Goal: Task Accomplishment & Management: Manage account settings

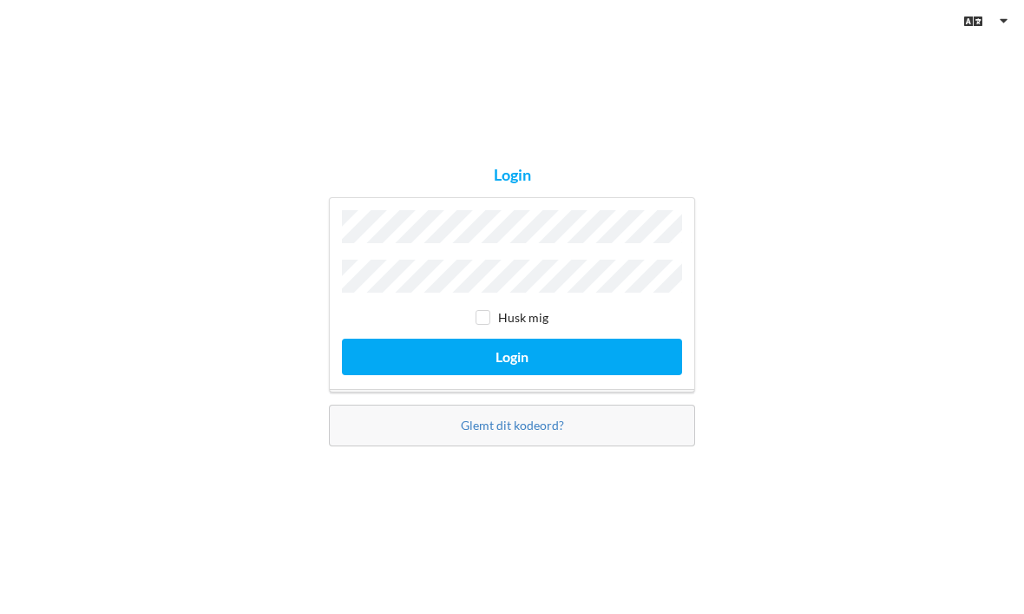
click at [512, 374] on button "Login" at bounding box center [512, 357] width 340 height 36
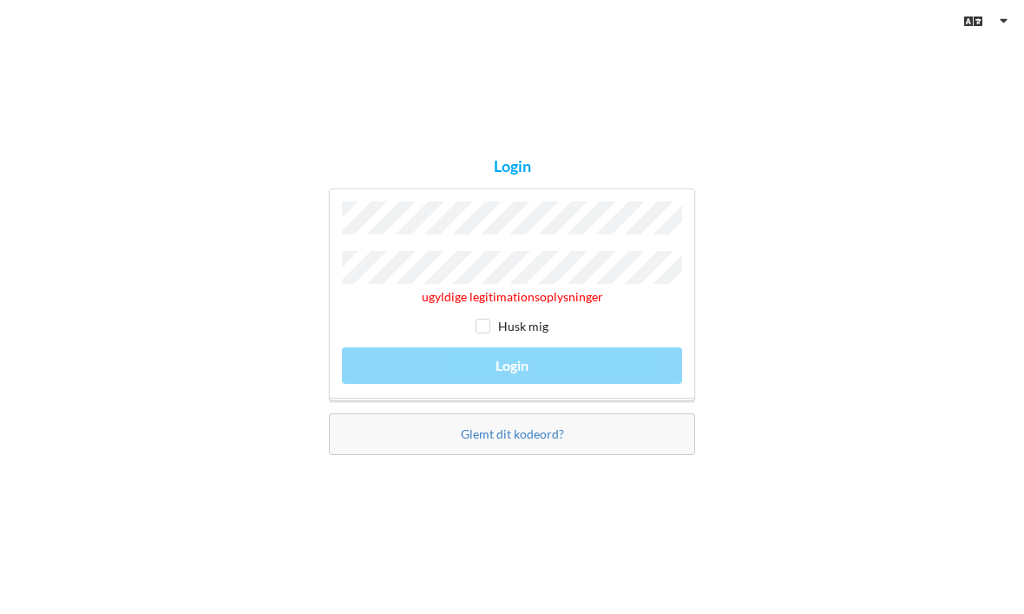
click at [550, 441] on link "Glemt dit kodeord?" at bounding box center [512, 433] width 103 height 15
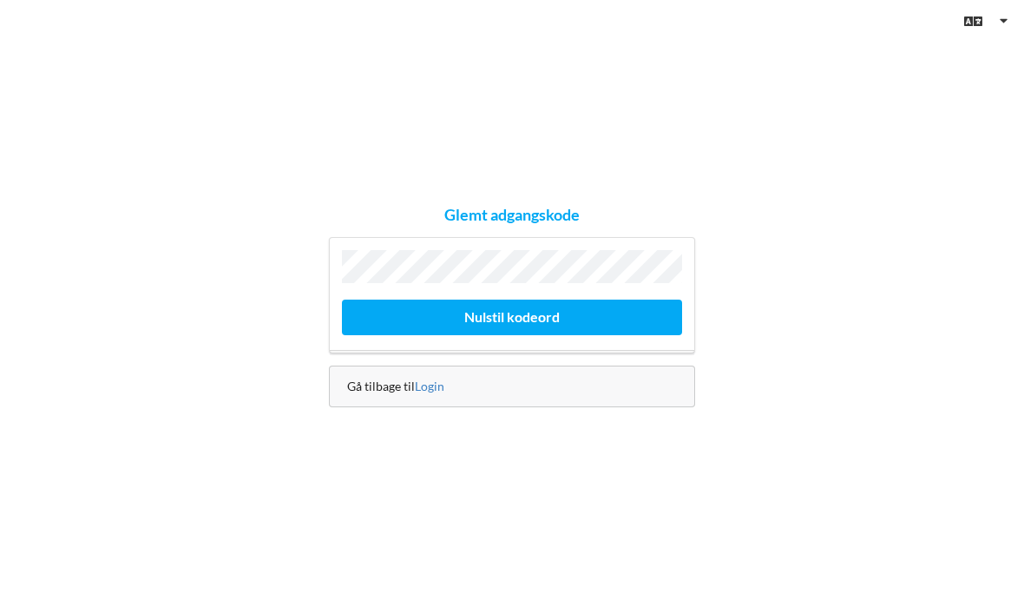
click at [579, 335] on button "Nulstil kodeord" at bounding box center [512, 318] width 340 height 36
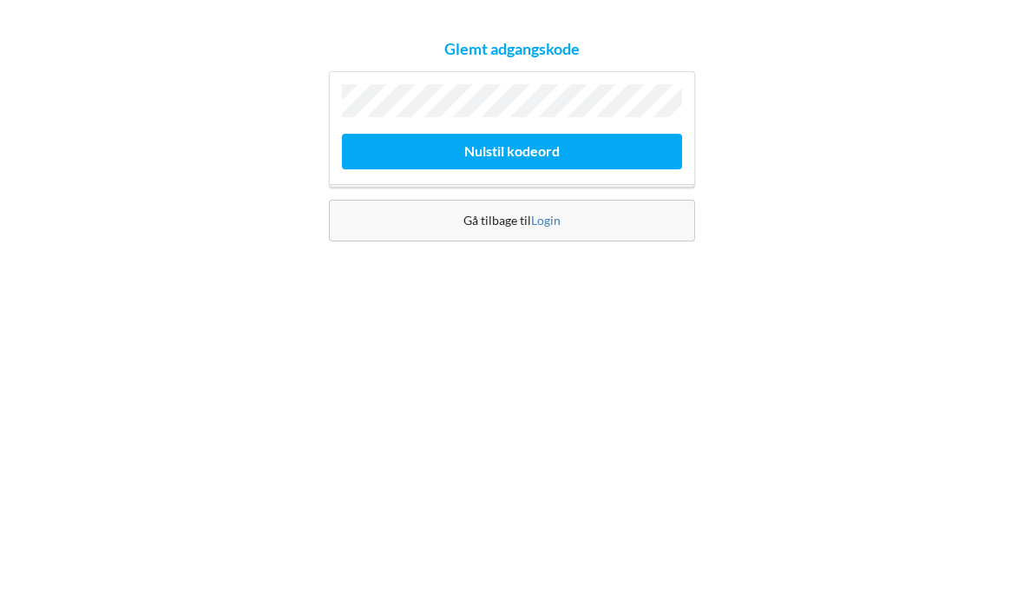
click at [568, 300] on button "Nulstil kodeord" at bounding box center [512, 318] width 340 height 36
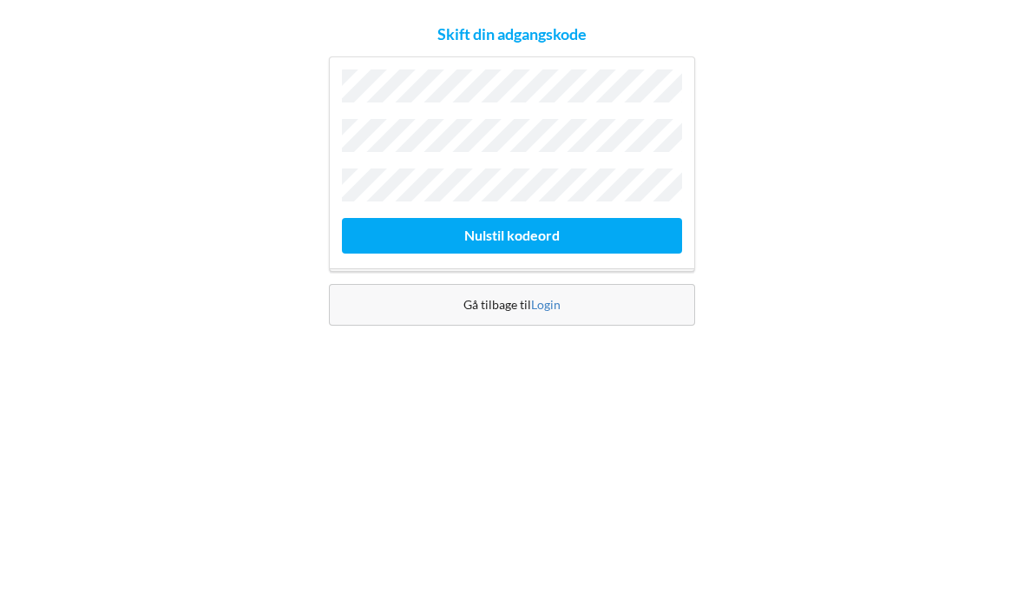
scroll to position [58, 0]
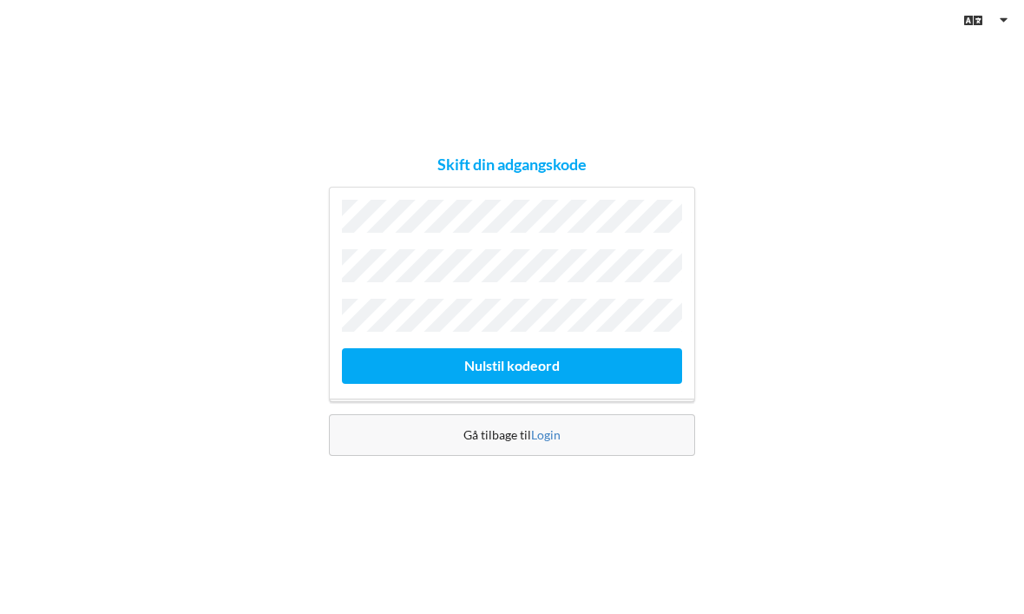
click at [543, 428] on link "Login" at bounding box center [546, 435] width 30 height 15
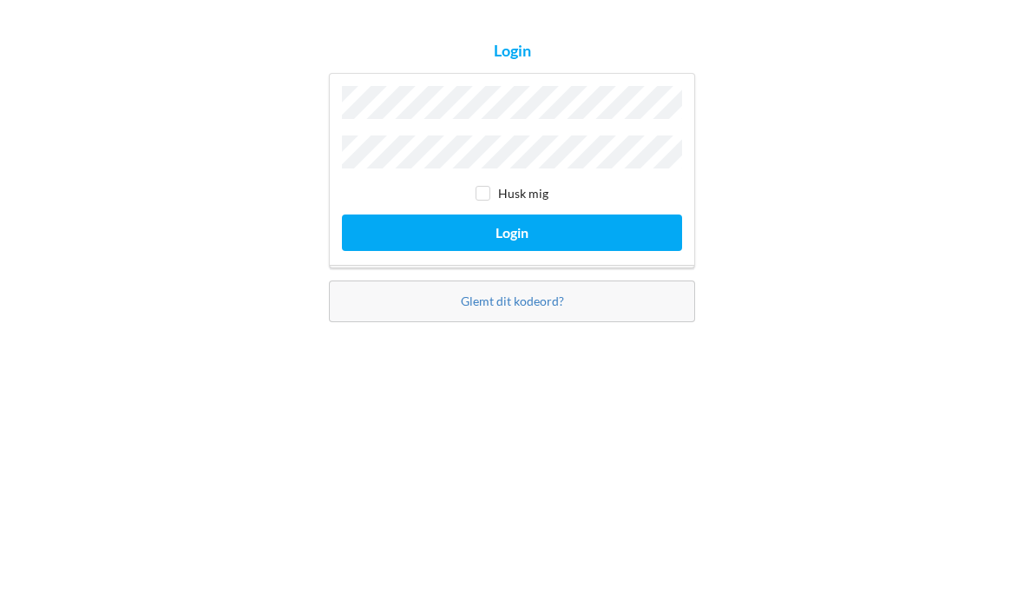
click at [572, 339] on button "Login" at bounding box center [512, 357] width 340 height 36
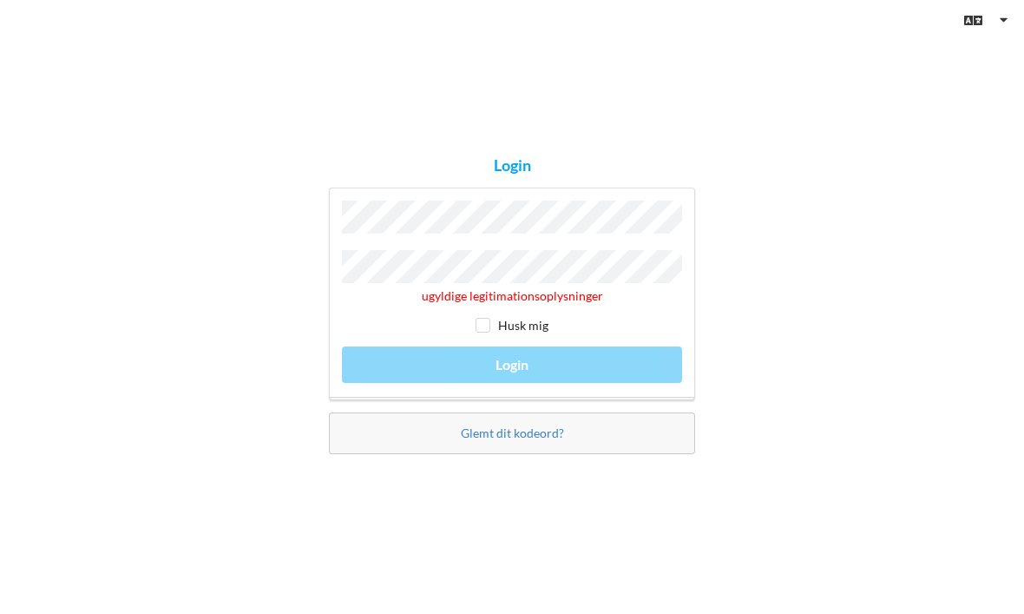
click at [552, 426] on link "Glemt dit kodeord?" at bounding box center [512, 433] width 103 height 15
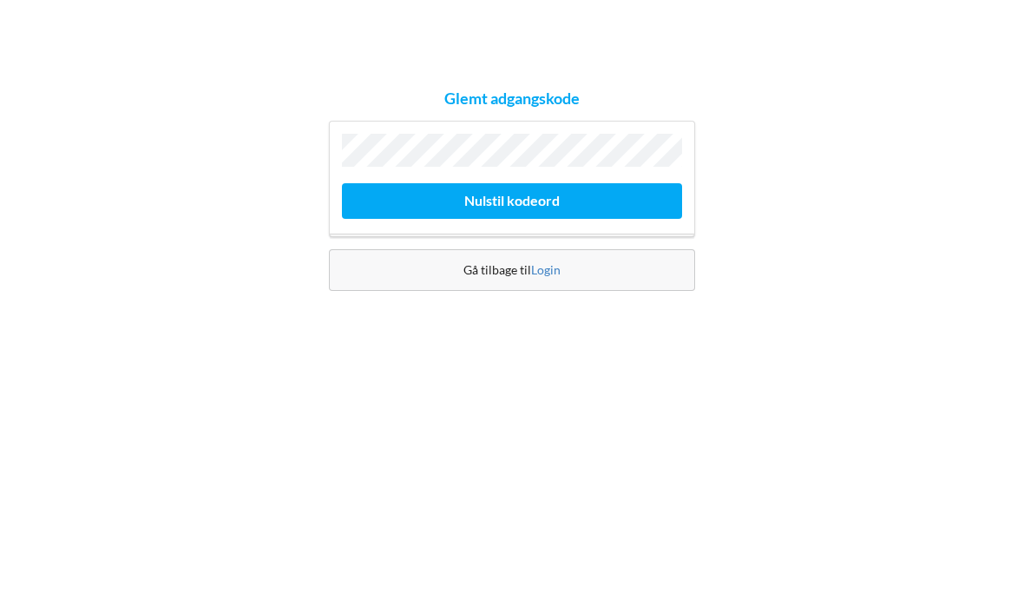
click at [569, 300] on button "Nulstil kodeord" at bounding box center [512, 318] width 340 height 36
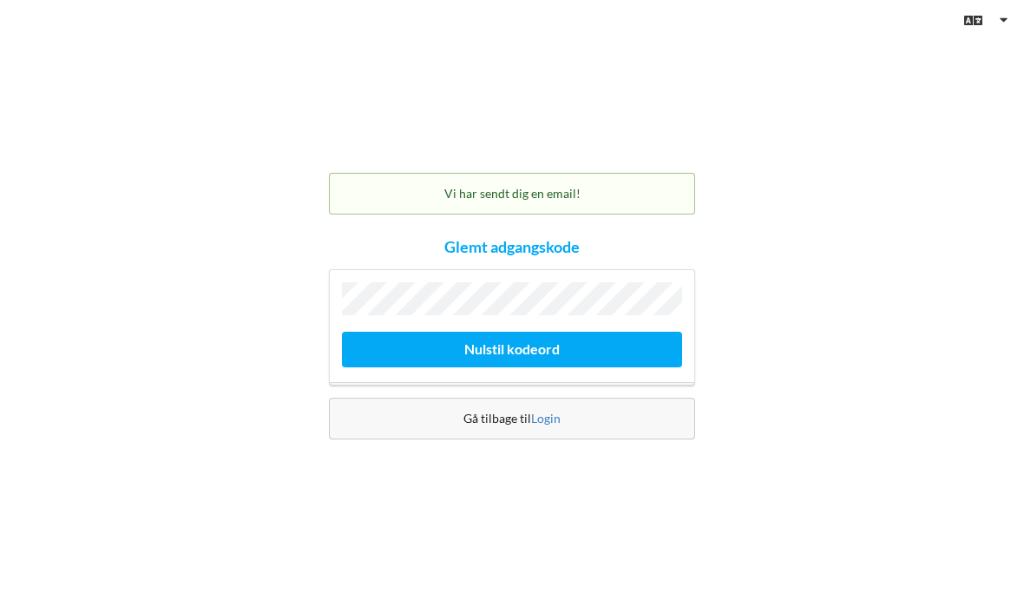
click at [615, 174] on div "Vi har sendt dig en email!" at bounding box center [512, 195] width 366 height 42
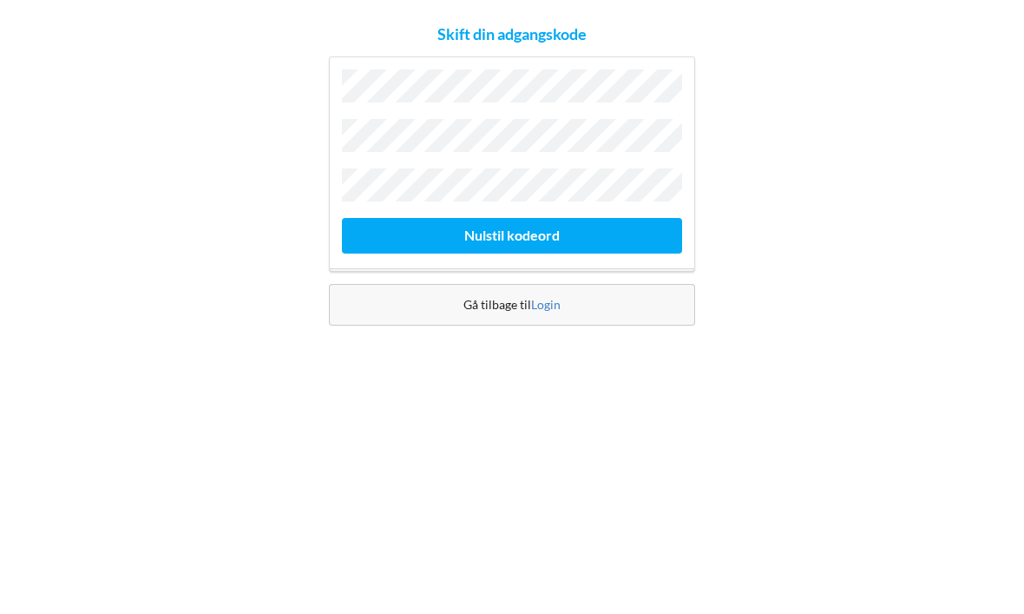
scroll to position [58, 0]
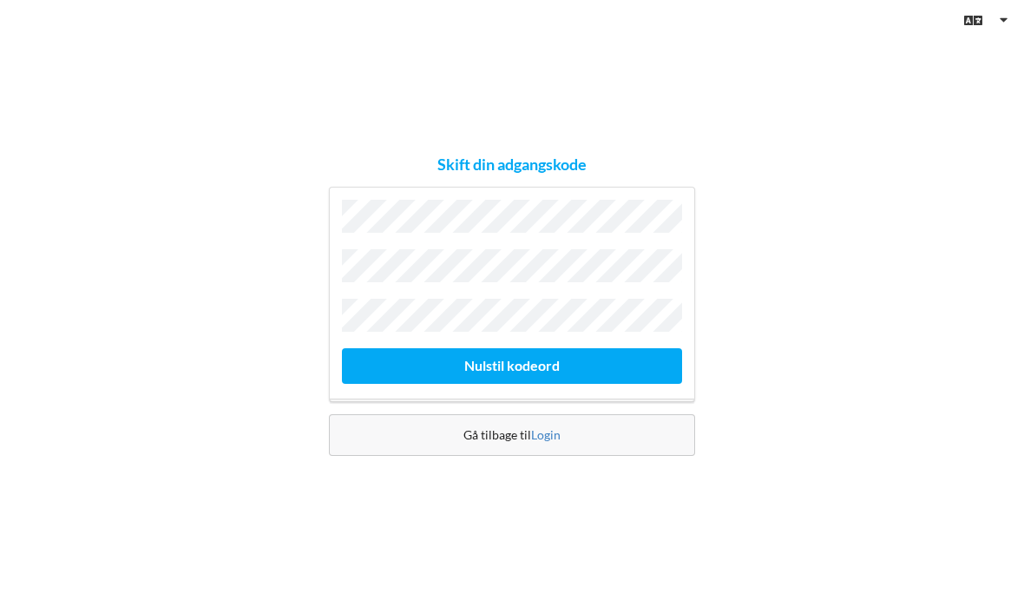
click at [534, 428] on link "Login" at bounding box center [546, 435] width 30 height 15
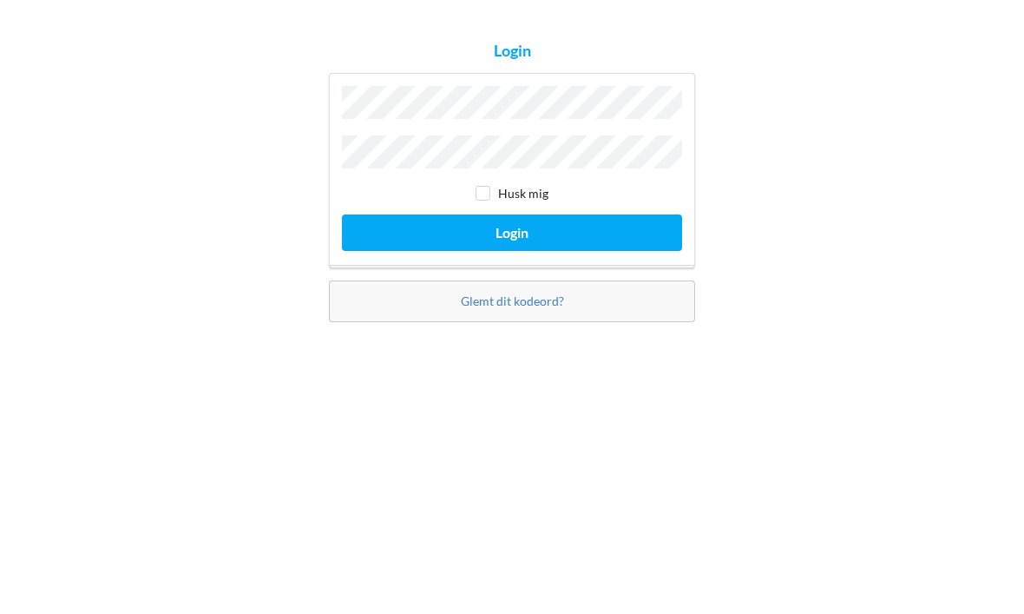
click at [501, 310] on label "Husk mig" at bounding box center [512, 317] width 73 height 15
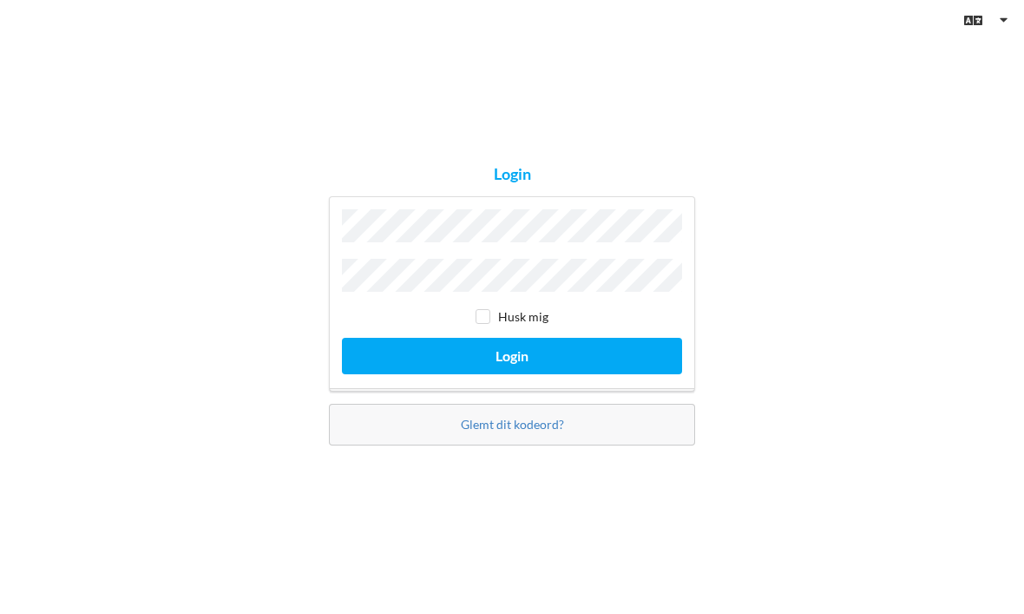
click at [484, 310] on input "checkbox" at bounding box center [483, 317] width 15 height 15
checkbox input "true"
click at [570, 339] on button "Login" at bounding box center [512, 357] width 340 height 36
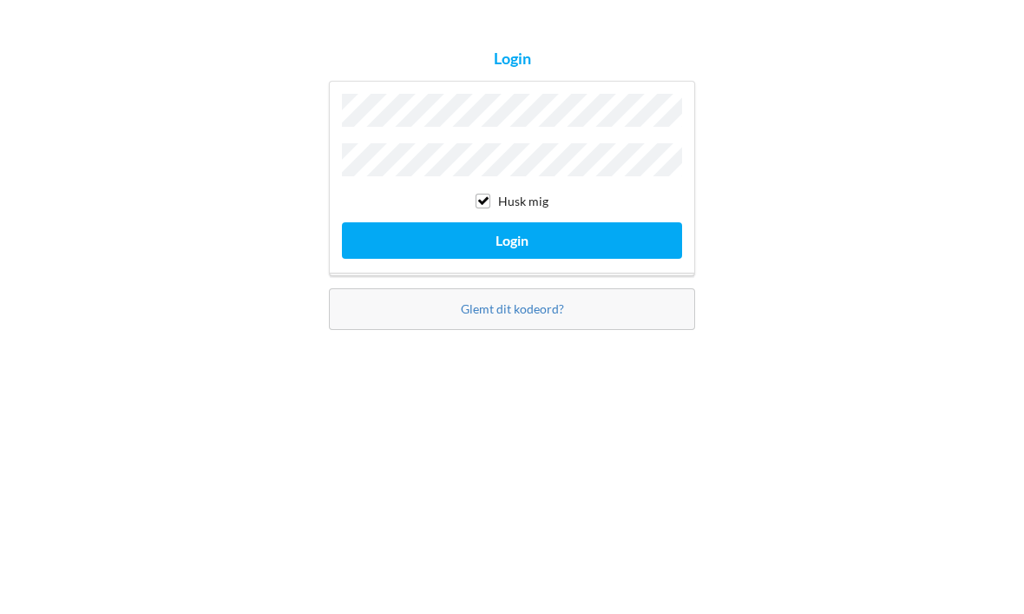
click at [572, 339] on button "Login" at bounding box center [512, 357] width 340 height 36
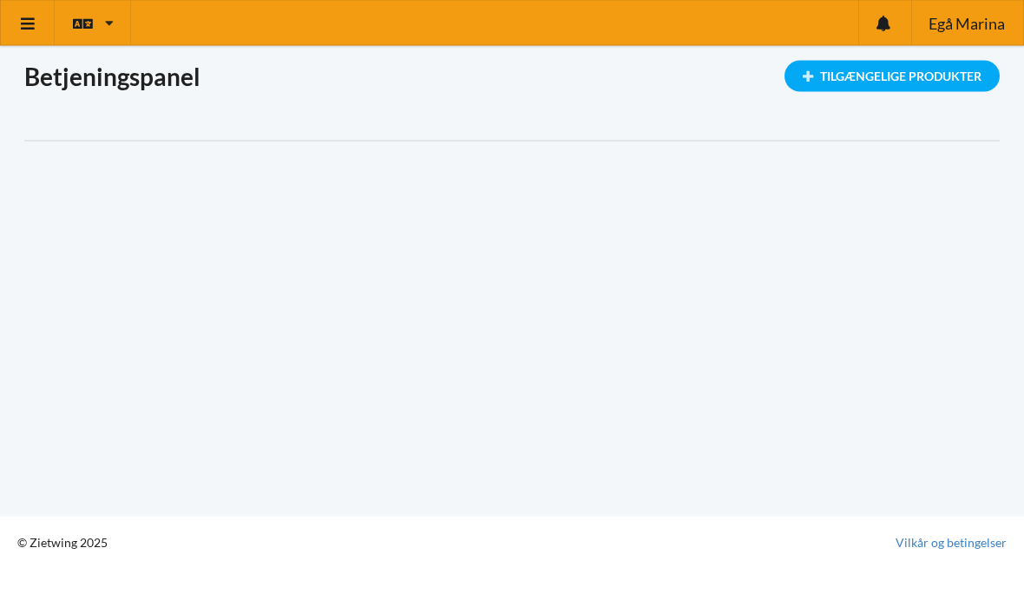
scroll to position [12, 0]
click at [919, 73] on div "Tilgængelige Produkter" at bounding box center [892, 76] width 215 height 31
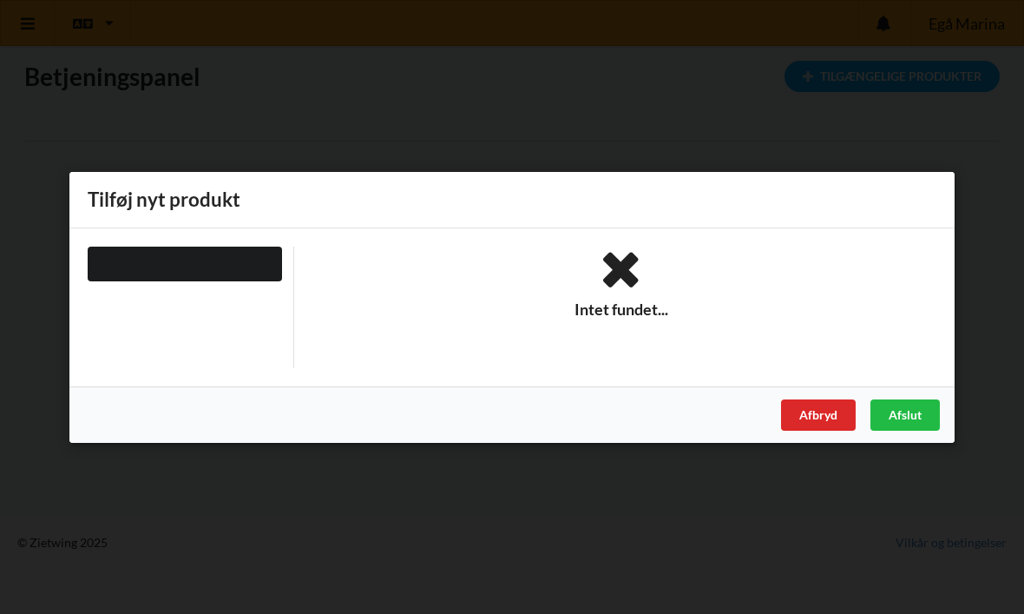
click at [820, 414] on div "Afbryd" at bounding box center [818, 413] width 75 height 31
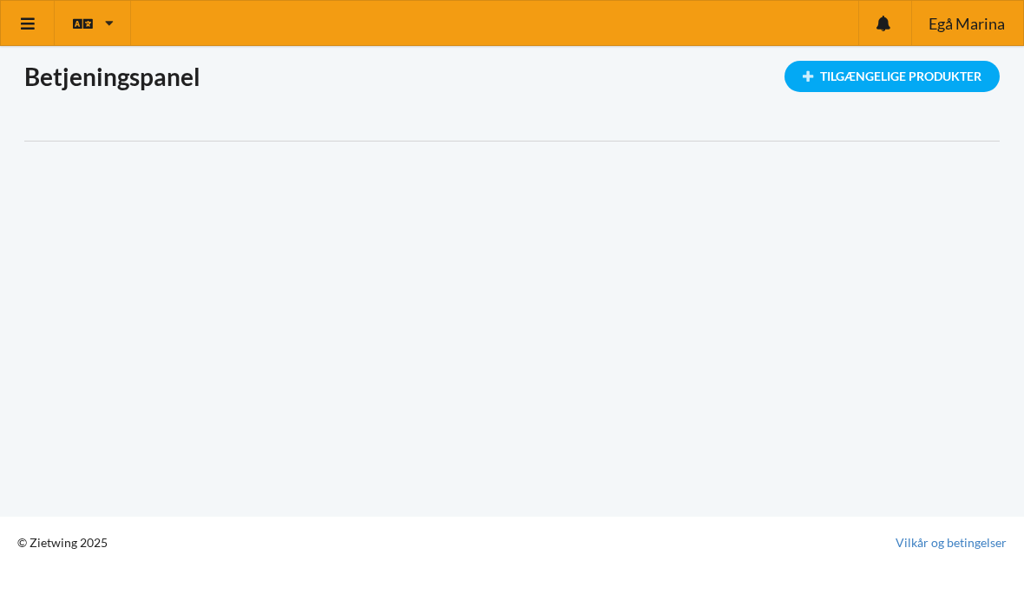
scroll to position [0, 0]
click at [89, 63] on h1 "Betjeningspanel" at bounding box center [512, 76] width 976 height 31
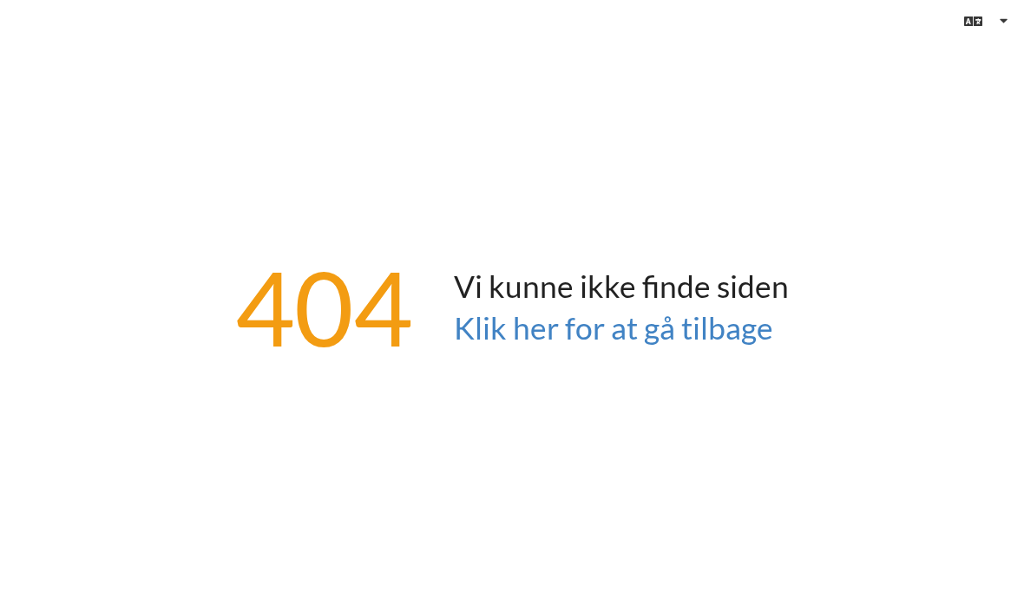
click at [684, 346] on link "Klik her for at gå tilbage" at bounding box center [613, 327] width 319 height 37
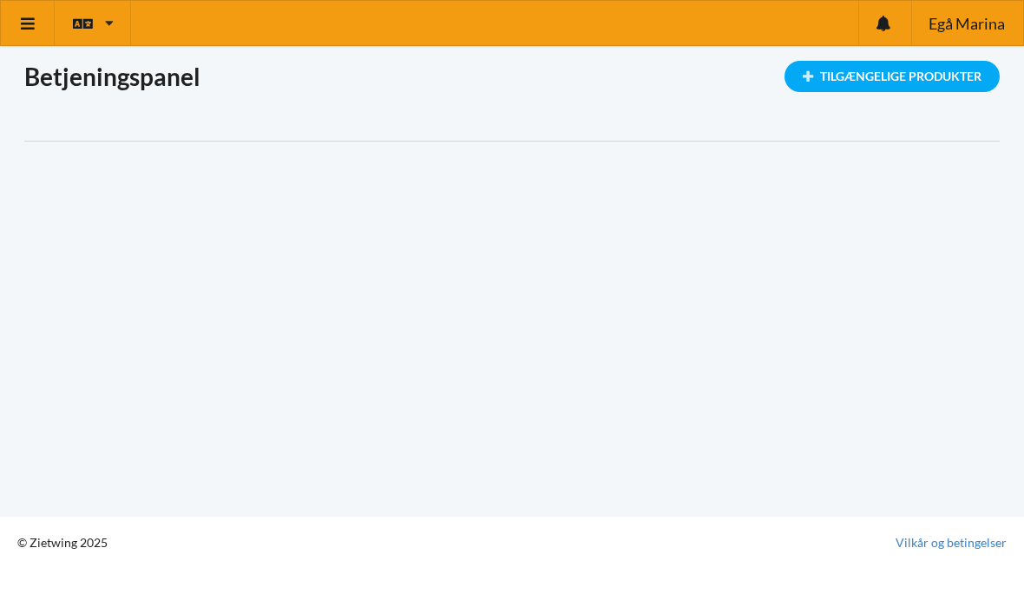
click at [13, 22] on link at bounding box center [28, 23] width 54 height 44
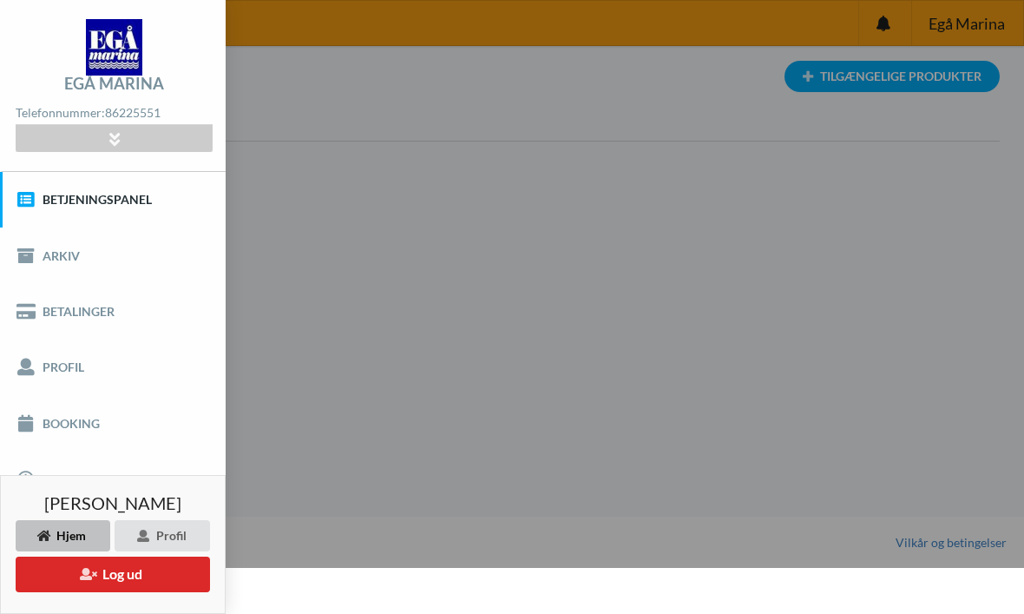
click at [43, 197] on link "Betjeningspanel" at bounding box center [113, 200] width 226 height 56
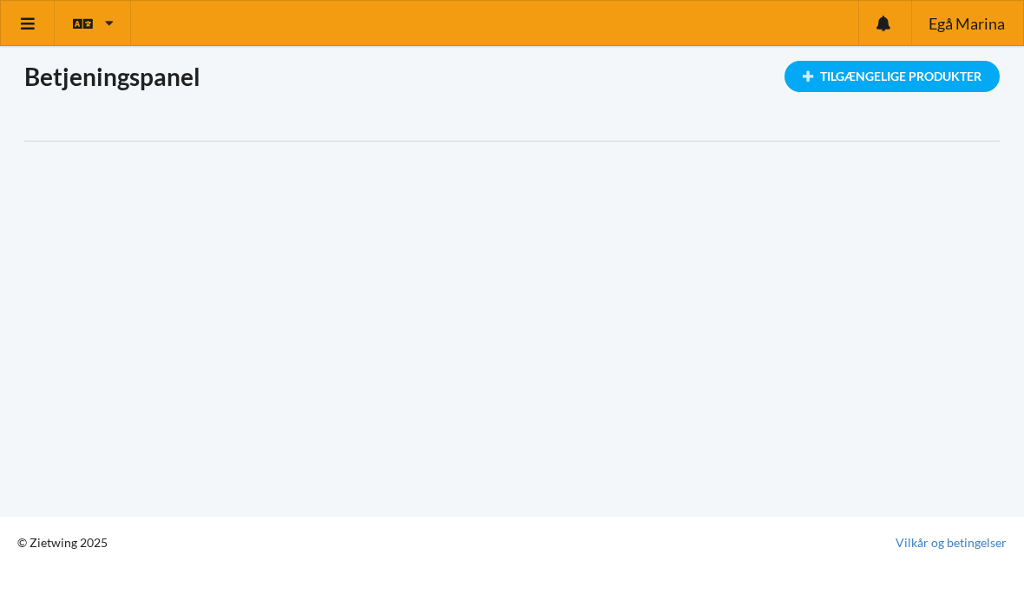
click at [28, 28] on icon at bounding box center [28, 24] width 18 height 16
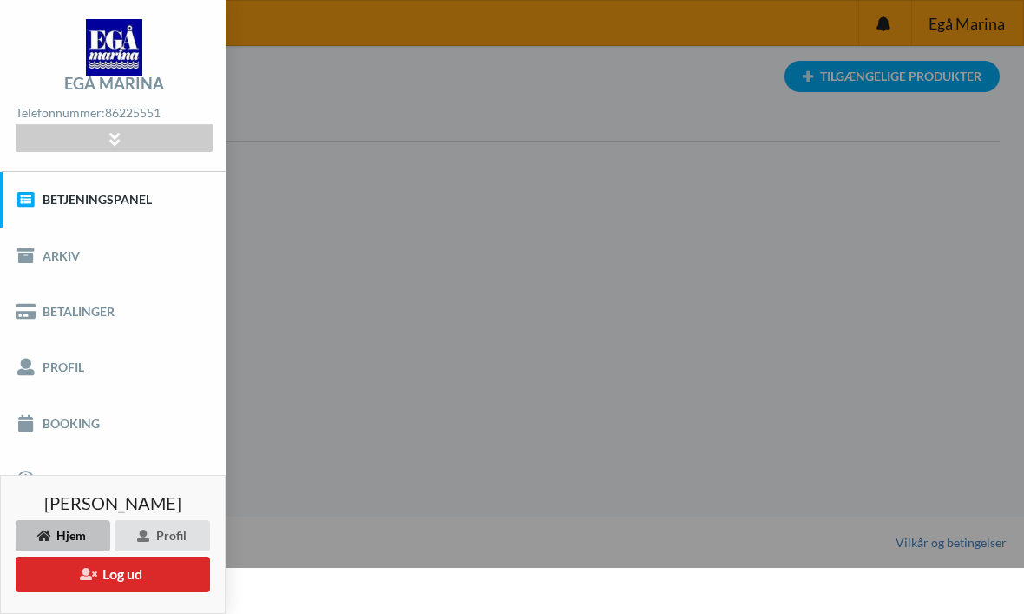
click at [160, 577] on button "Log ud" at bounding box center [113, 575] width 194 height 36
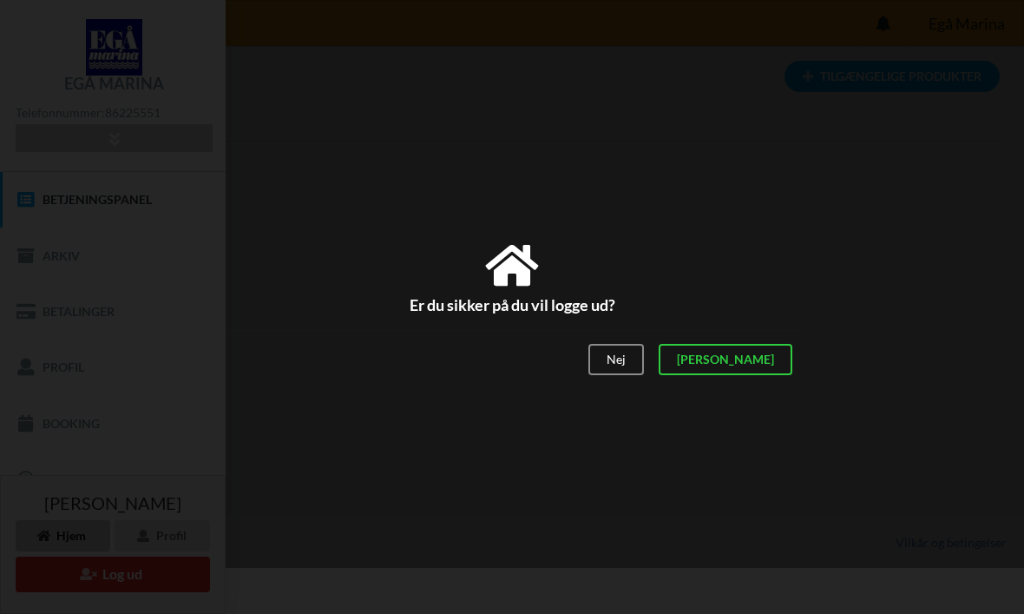
click at [775, 357] on div "Ja" at bounding box center [726, 359] width 134 height 31
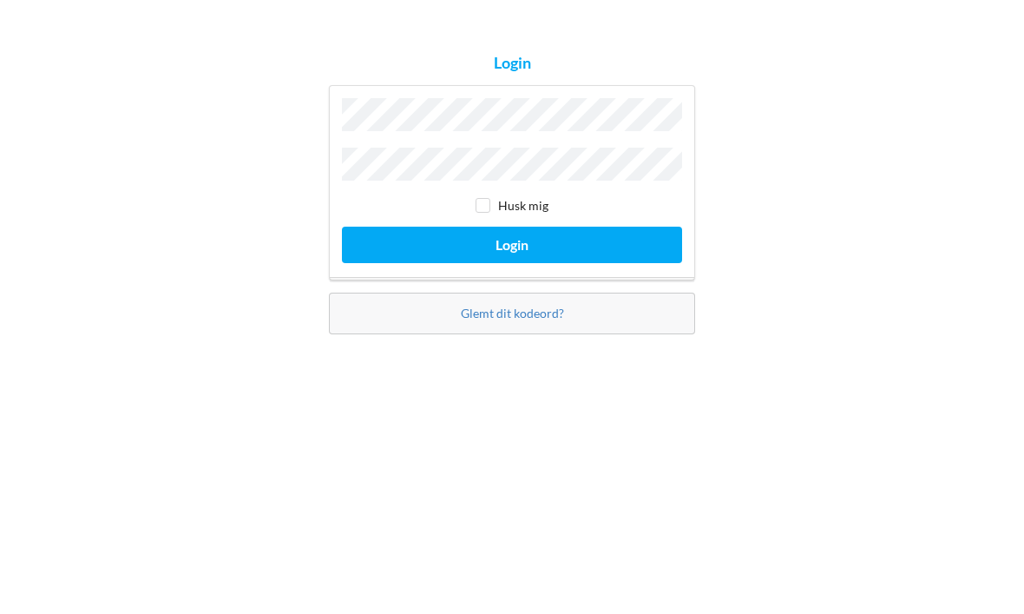
click at [512, 339] on button "Login" at bounding box center [512, 357] width 340 height 36
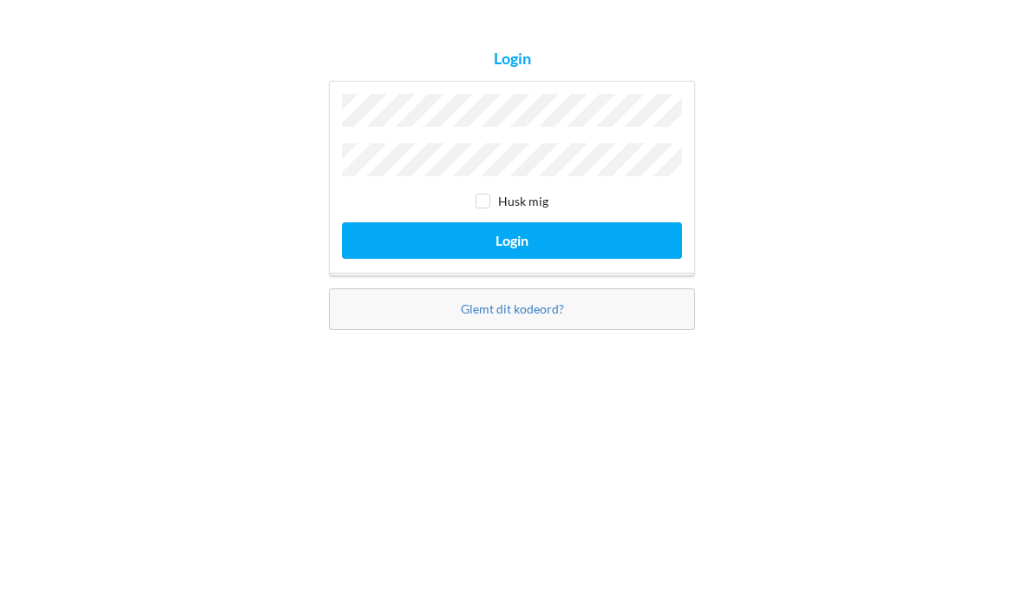
click at [570, 339] on button "Login" at bounding box center [512, 357] width 340 height 36
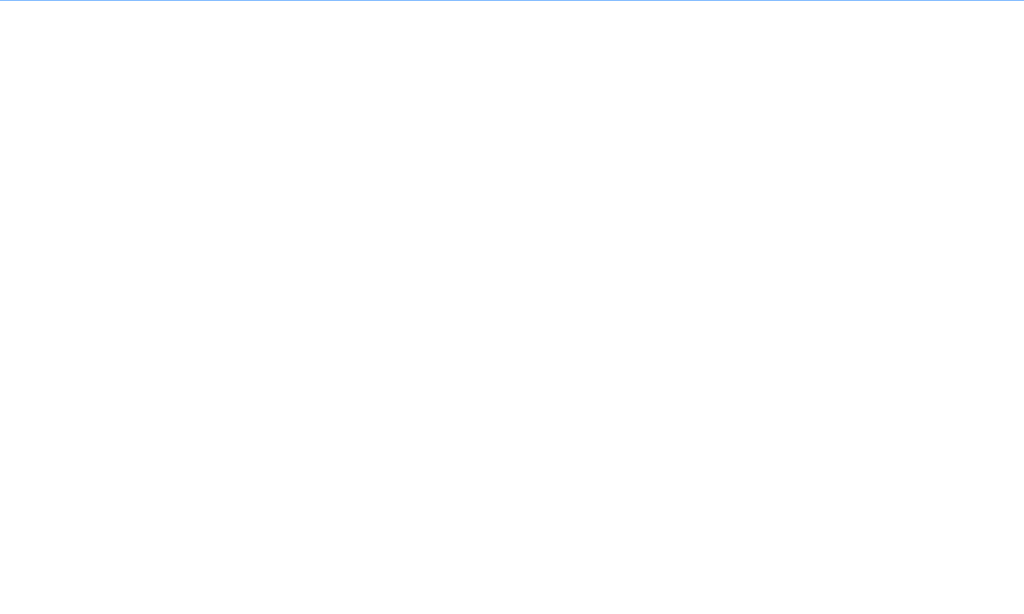
scroll to position [12, 0]
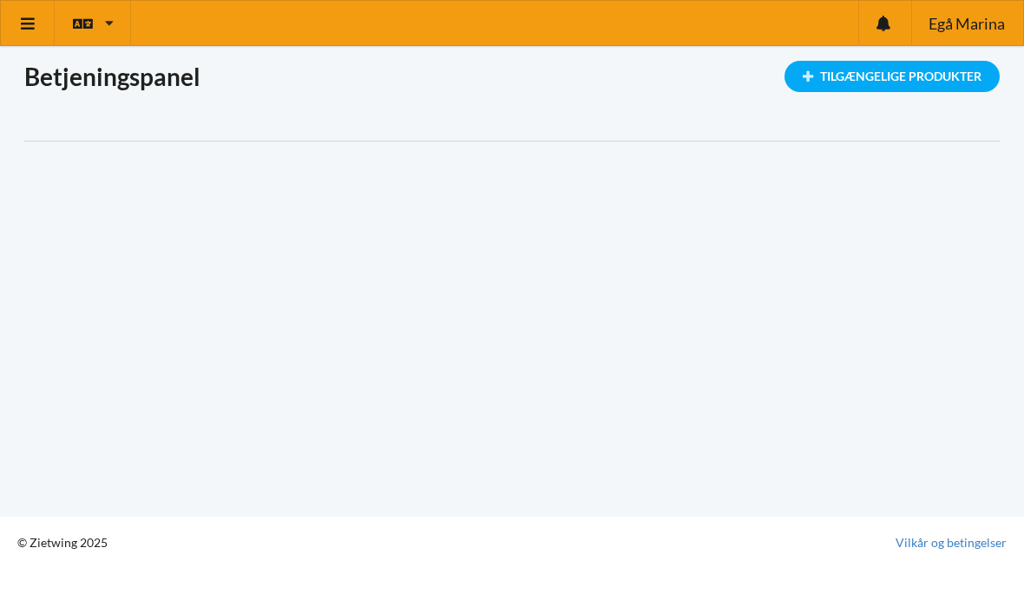
click at [887, 32] on div at bounding box center [885, 23] width 53 height 44
click at [949, 169] on div "Indlæser... Tilgængelige Produkter Betjeningspanel" at bounding box center [512, 258] width 1024 height 517
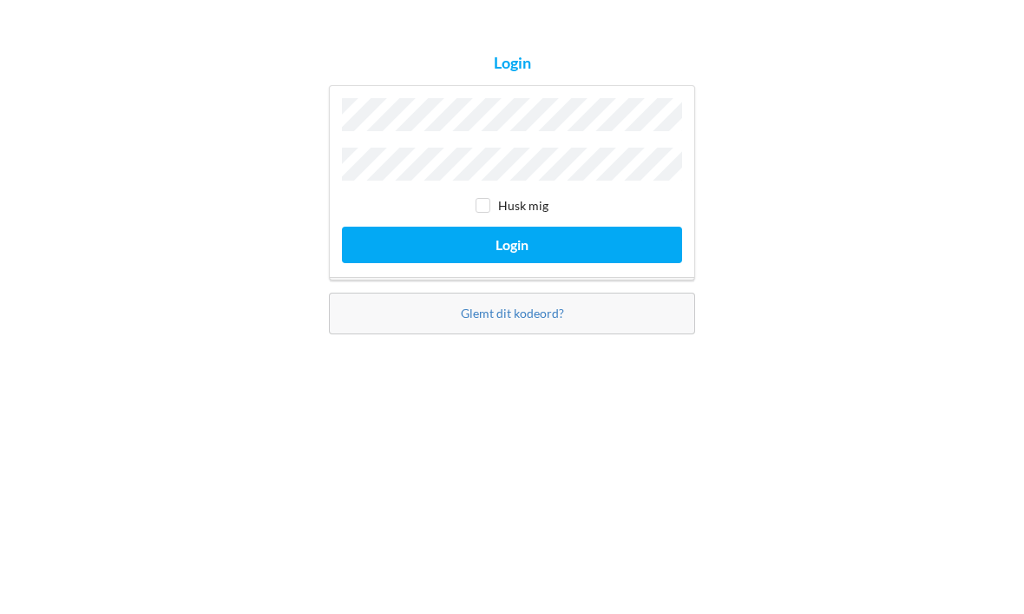
scroll to position [58, 0]
